Goal: Check status: Check status

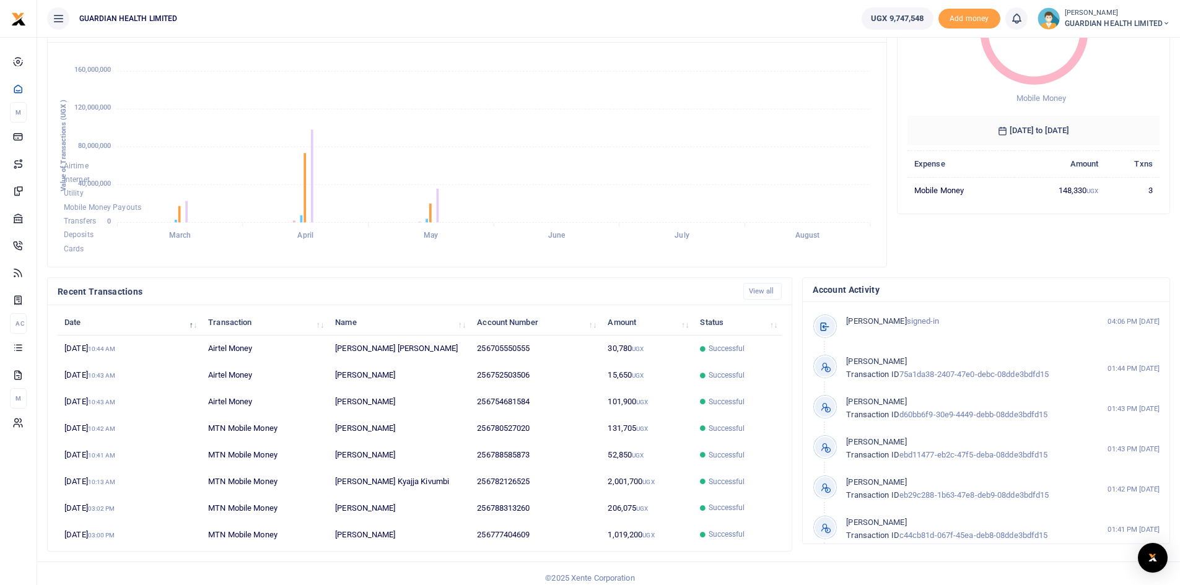
scroll to position [155, 0]
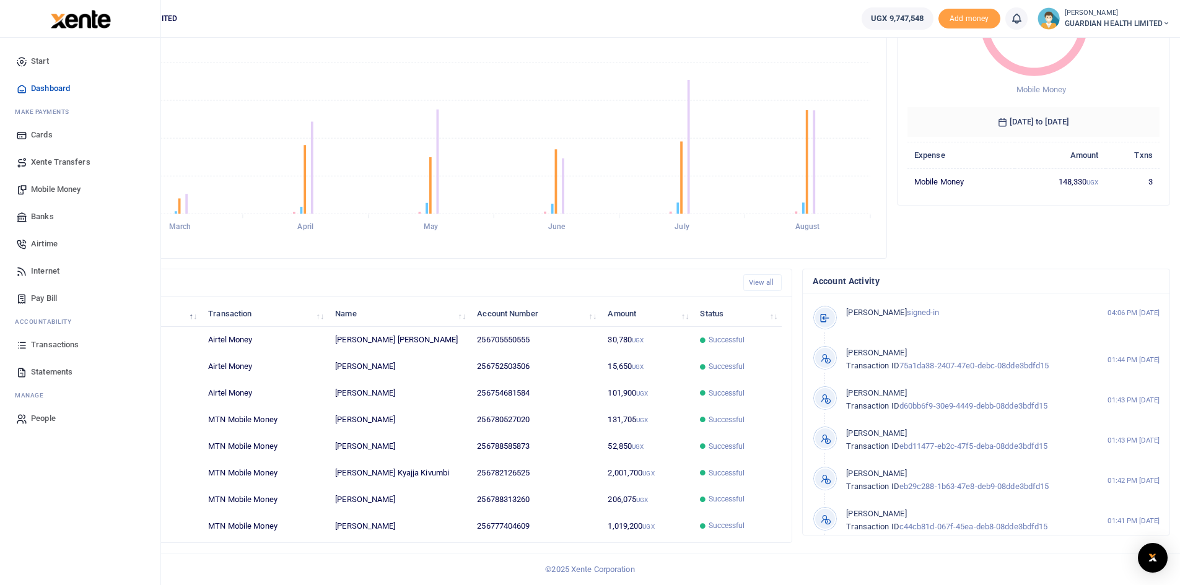
click at [63, 346] on span "Transactions" at bounding box center [55, 345] width 48 height 12
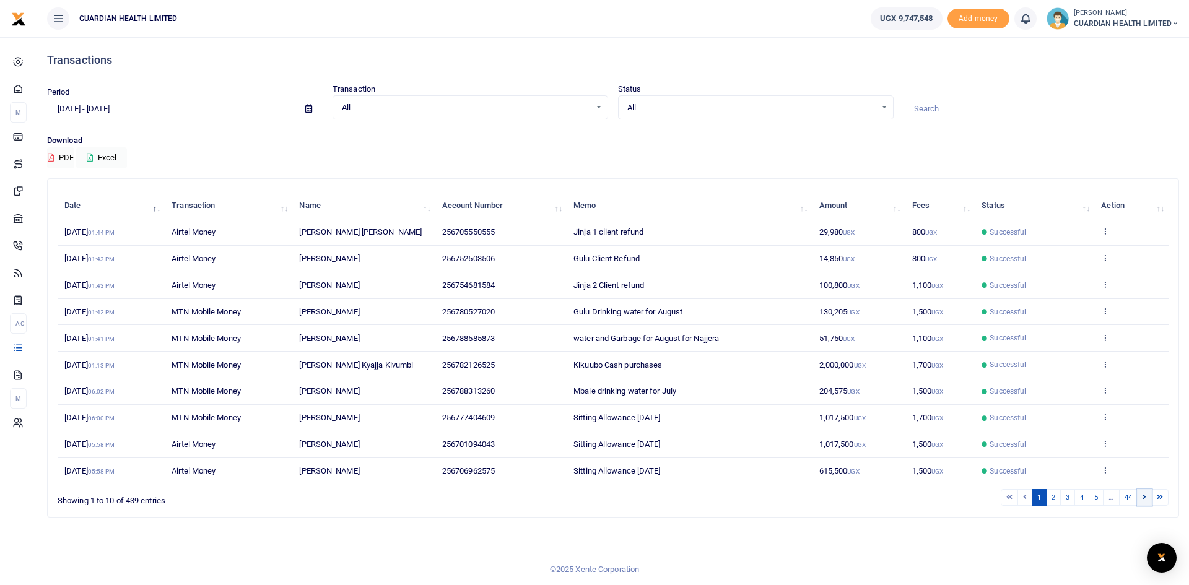
click at [1143, 499] on icon at bounding box center [1145, 497] width 4 height 7
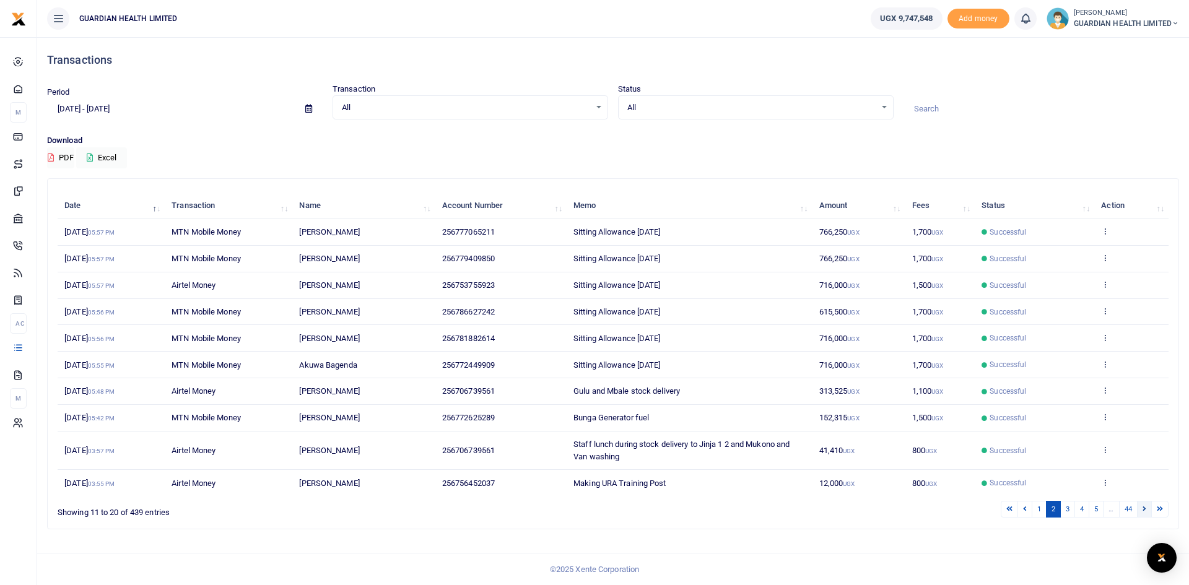
click at [1145, 510] on icon at bounding box center [1145, 508] width 4 height 7
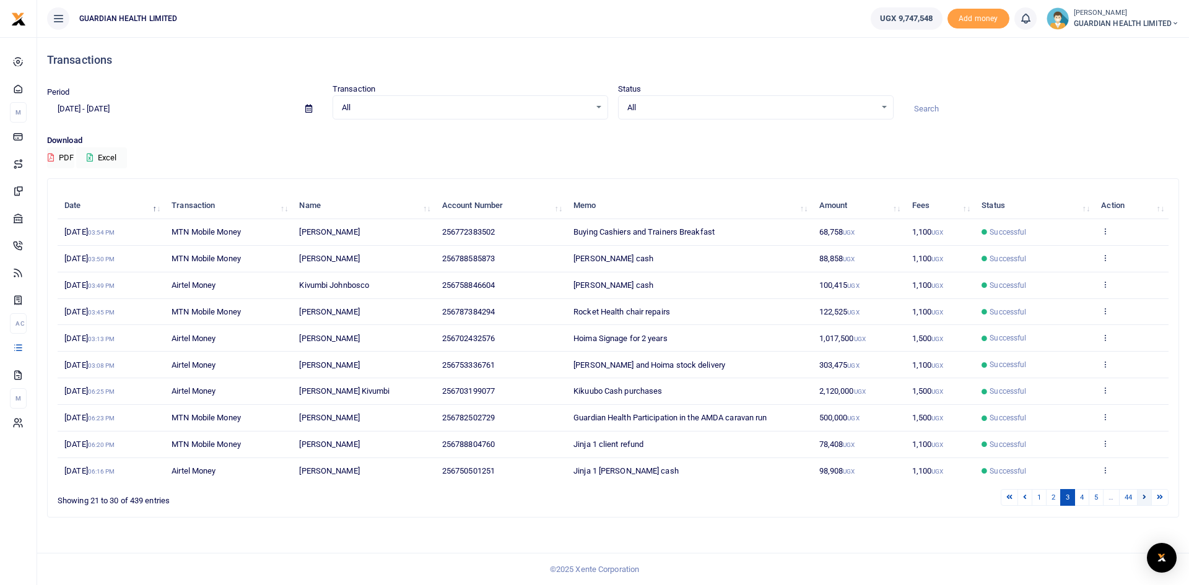
click at [1140, 496] on link at bounding box center [1144, 497] width 15 height 17
